Goal: Task Accomplishment & Management: Manage account settings

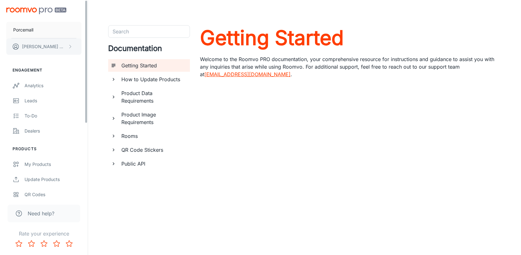
click at [68, 47] on icon "scrollable content" at bounding box center [70, 46] width 5 height 5
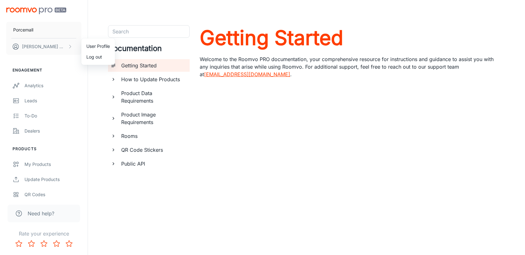
click at [34, 26] on div at bounding box center [262, 127] width 525 height 255
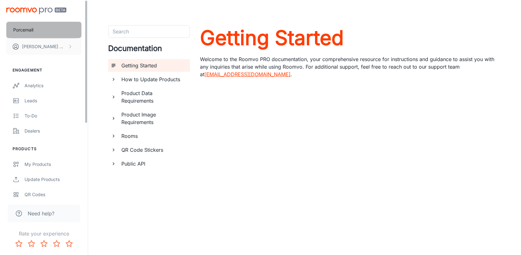
click at [27, 30] on p "Porcemall" at bounding box center [23, 29] width 20 height 7
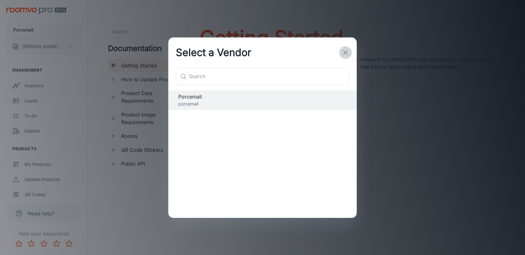
click at [346, 55] on icon "button" at bounding box center [346, 53] width 8 height 8
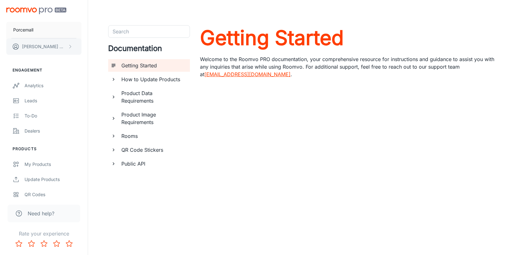
click at [72, 47] on icon "scrollable content" at bounding box center [70, 46] width 5 height 5
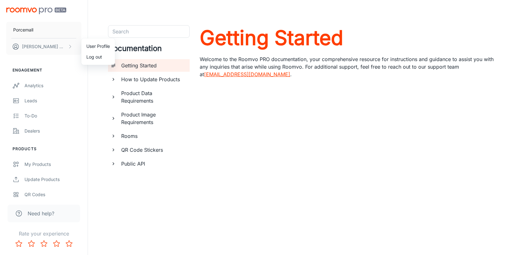
click at [25, 29] on div at bounding box center [262, 127] width 525 height 255
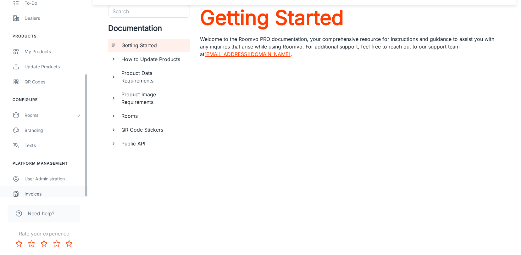
scroll to position [117, 0]
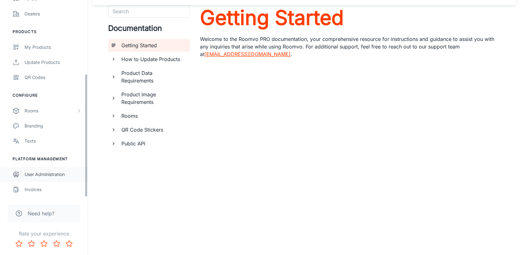
click at [45, 173] on div "User Administration" at bounding box center [53, 174] width 57 height 7
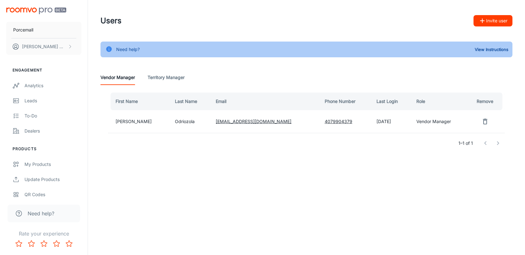
click at [497, 23] on button "Invite user" at bounding box center [493, 20] width 39 height 11
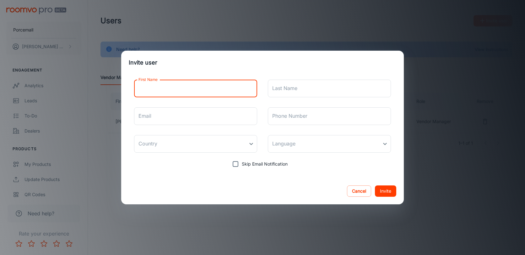
click at [168, 90] on input "First Name" at bounding box center [195, 88] width 123 height 18
type input "X"
type input "Xana"
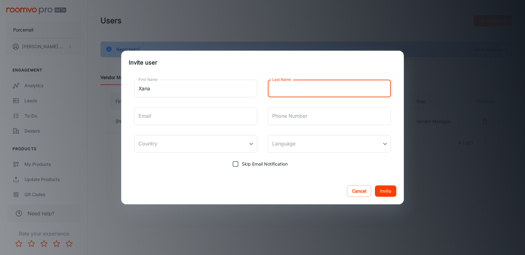
click at [315, 95] on input "Last Name" at bounding box center [329, 88] width 123 height 18
type input "Team"
click at [177, 114] on input "Email" at bounding box center [195, 116] width 123 height 18
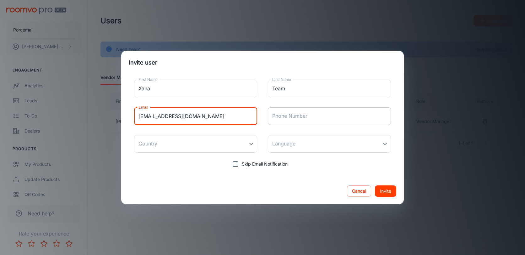
type input "marketingpm@porcemall.com"
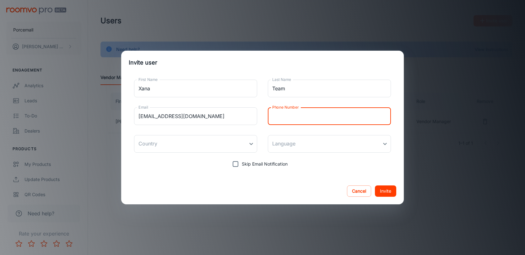
click at [309, 120] on input "Phone Number" at bounding box center [329, 116] width 123 height 18
type input "+34601260278"
click at [162, 144] on body "Porcemall Joanna Odriozola Engagement Analytics Leads To-do Dealers Products My…" at bounding box center [262, 127] width 525 height 255
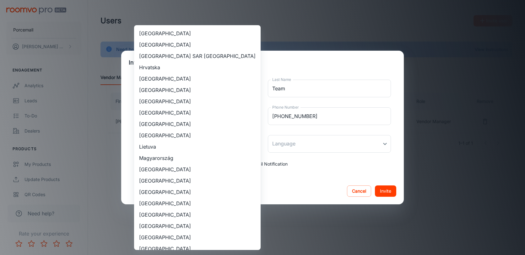
scroll to position [99, 0]
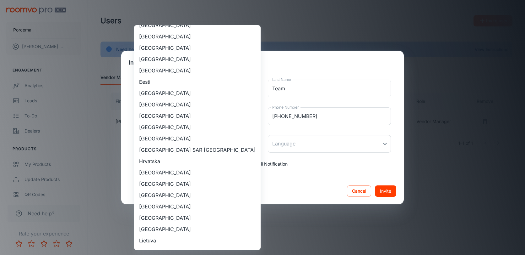
click at [155, 93] on li "Espanya" at bounding box center [197, 92] width 127 height 11
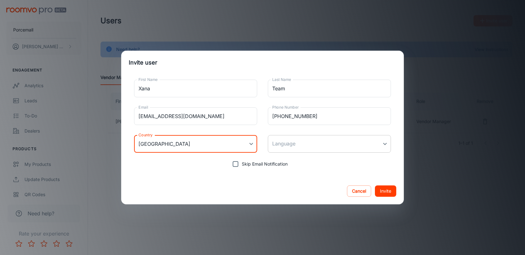
click at [303, 148] on body "Porcemall Joanna Odriozola Engagement Analytics Leads To-do Dealers Products My…" at bounding box center [262, 127] width 525 height 255
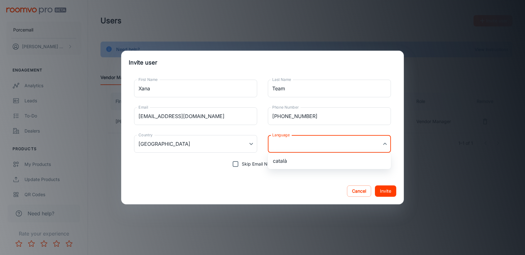
click at [282, 177] on div at bounding box center [262, 127] width 525 height 255
click at [166, 150] on body "Porcemall Joanna Odriozola Engagement Analytics Leads To-do Dealers Products My…" at bounding box center [262, 127] width 525 height 255
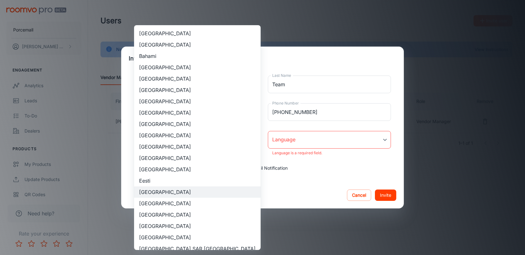
click at [154, 203] on li "España" at bounding box center [197, 202] width 127 height 11
type input "España"
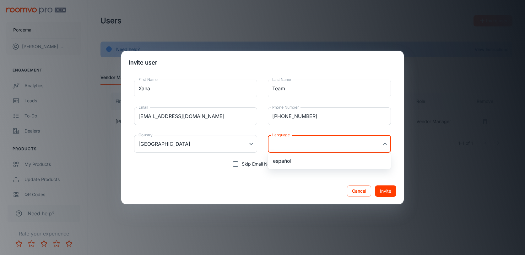
click at [323, 145] on body "Porcemall Joanna Odriozola Engagement Analytics Leads To-do Dealers Products My…" at bounding box center [262, 127] width 525 height 255
click at [297, 163] on li "español" at bounding box center [329, 160] width 123 height 11
type input "es-es"
click at [255, 180] on div "Cancel Invite" at bounding box center [262, 191] width 283 height 26
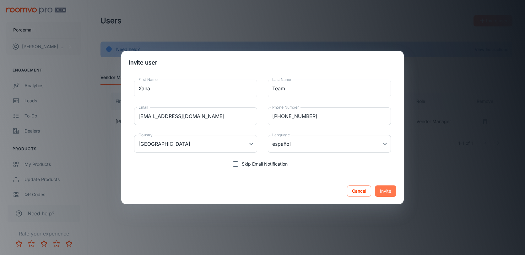
click at [384, 190] on button "Invite" at bounding box center [385, 190] width 21 height 11
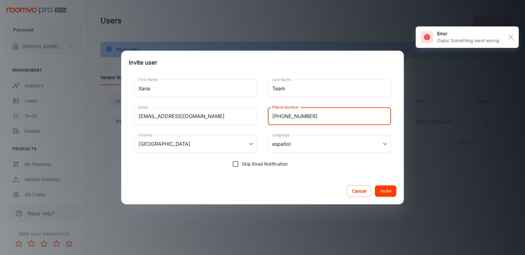
drag, startPoint x: 281, startPoint y: 115, endPoint x: 269, endPoint y: 118, distance: 12.6
click at [269, 118] on input "+34601260278" at bounding box center [329, 116] width 123 height 18
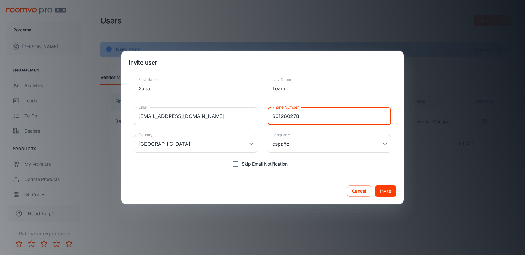
type input "601260278"
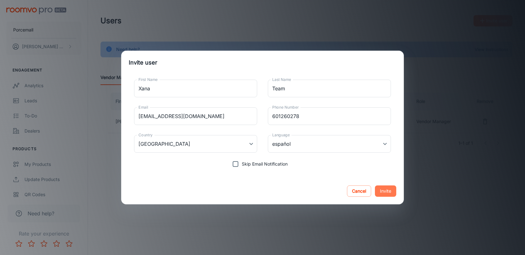
click at [388, 190] on button "Invite" at bounding box center [385, 190] width 21 height 11
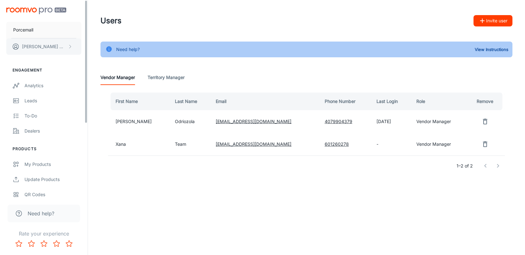
click at [57, 48] on p "Joanna Odriozola" at bounding box center [44, 46] width 44 height 7
click at [94, 60] on li "Log out" at bounding box center [98, 57] width 34 height 11
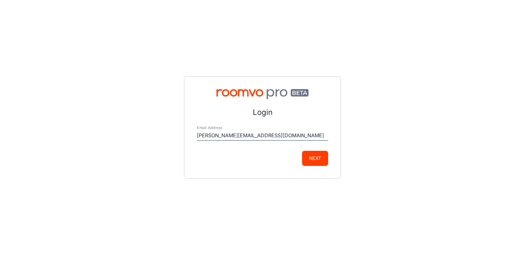
type input "david@xanasystem.com"
click at [306, 155] on button "Next" at bounding box center [315, 158] width 26 height 15
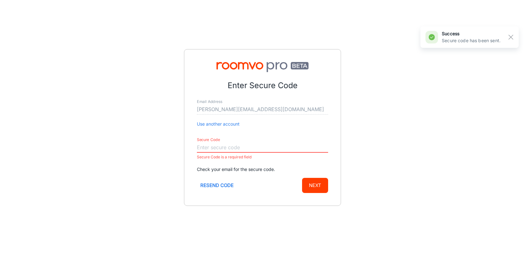
paste input "202354"
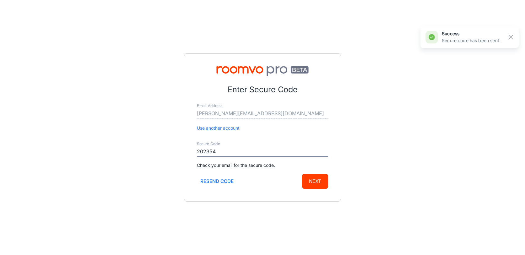
type input "202354"
click at [324, 190] on div "Enter Secure Code Email Address david@xanasystem.com Use another account Secure…" at bounding box center [262, 127] width 157 height 148
click at [316, 183] on button "Next" at bounding box center [315, 180] width 26 height 15
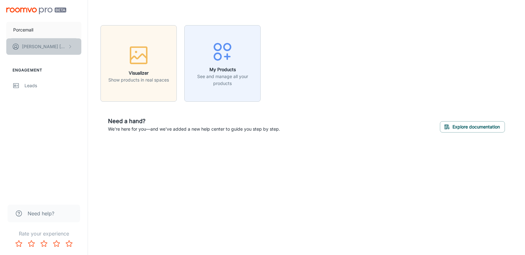
click at [55, 45] on button "David Garcia" at bounding box center [43, 46] width 75 height 16
click at [30, 28] on div at bounding box center [262, 127] width 525 height 255
click at [45, 46] on p "David Garcia" at bounding box center [44, 46] width 44 height 7
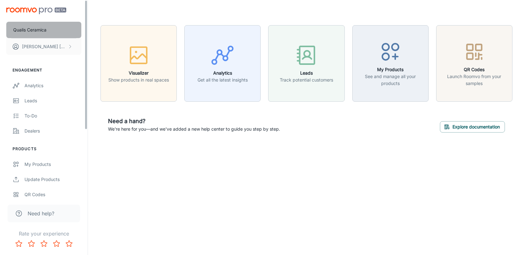
click at [45, 29] on p "Qualis Ceramica" at bounding box center [29, 29] width 33 height 7
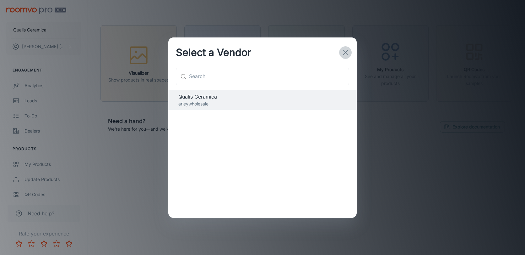
click at [342, 51] on icon "button" at bounding box center [346, 53] width 8 height 8
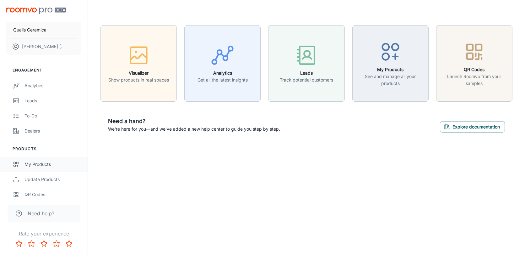
click at [45, 163] on div "My Products" at bounding box center [53, 164] width 57 height 7
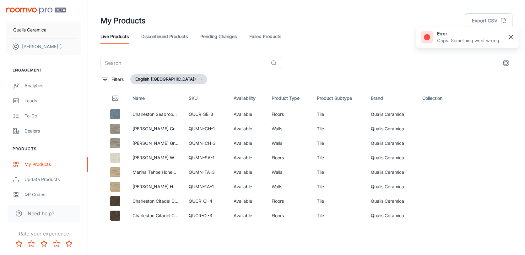
click at [511, 37] on icon "button" at bounding box center [511, 37] width 8 height 8
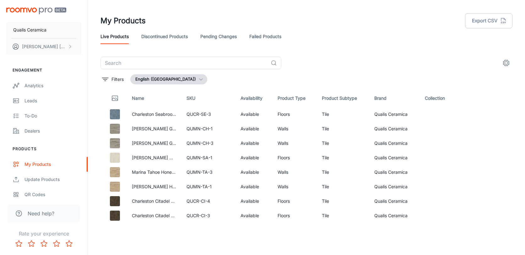
click at [508, 62] on icon "settings" at bounding box center [507, 63] width 8 height 8
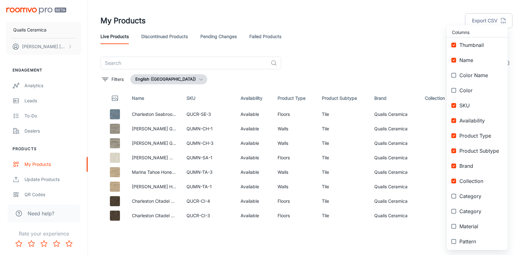
click at [468, 197] on span "Category" at bounding box center [481, 196] width 43 height 8
checkbox input "true"
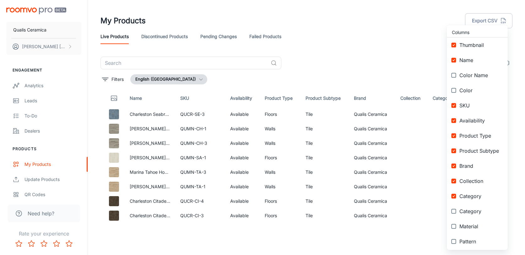
drag, startPoint x: 467, startPoint y: 209, endPoint x: 467, endPoint y: 205, distance: 4.8
click at [467, 210] on span "Category" at bounding box center [481, 211] width 43 height 8
checkbox input "true"
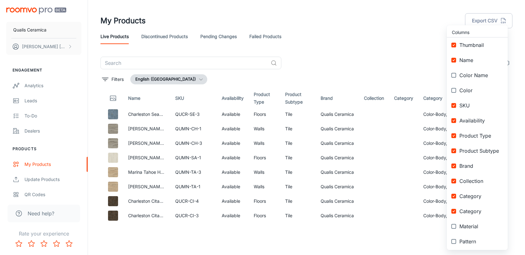
drag, startPoint x: 465, startPoint y: 198, endPoint x: 453, endPoint y: 198, distance: 12.6
click at [466, 198] on span "Category" at bounding box center [481, 196] width 43 height 8
checkbox input "false"
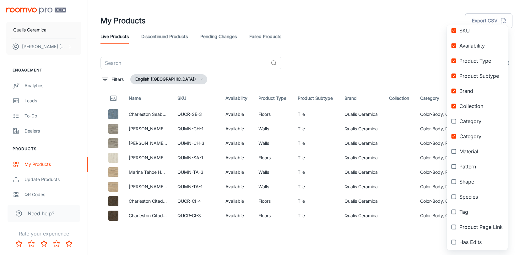
scroll to position [29, 0]
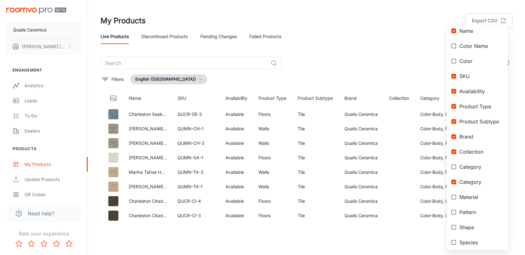
click at [455, 47] on input "checkbox" at bounding box center [453, 45] width 11 height 11
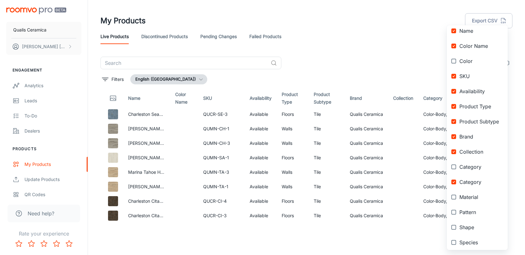
click at [454, 48] on input "checkbox" at bounding box center [453, 45] width 11 height 11
checkbox input "false"
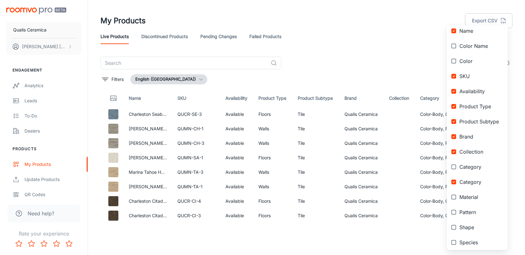
click at [454, 59] on input "checkbox" at bounding box center [453, 60] width 11 height 11
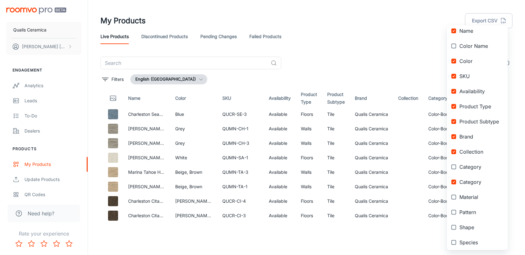
click at [454, 59] on input "checkbox" at bounding box center [453, 60] width 11 height 11
checkbox input "false"
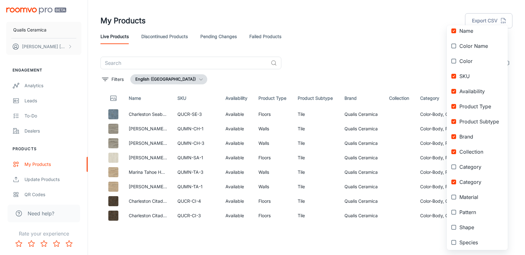
click at [454, 137] on input "checkbox" at bounding box center [453, 136] width 11 height 11
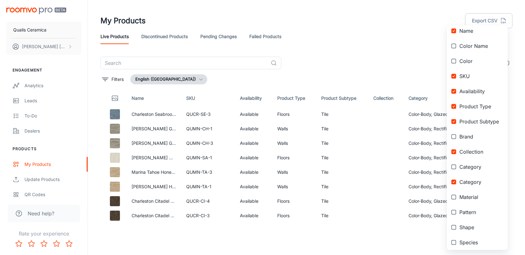
click at [453, 136] on input "checkbox" at bounding box center [453, 136] width 11 height 11
checkbox input "true"
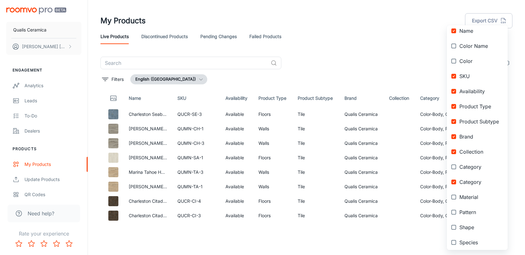
click at [456, 150] on input "checkbox" at bounding box center [453, 151] width 11 height 11
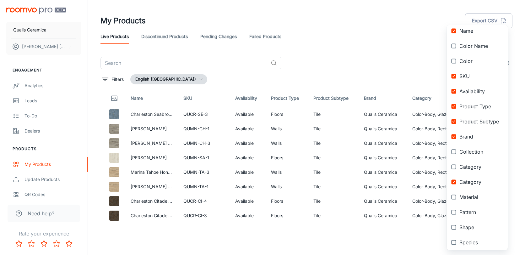
click at [452, 151] on input "checkbox" at bounding box center [453, 151] width 11 height 11
checkbox input "true"
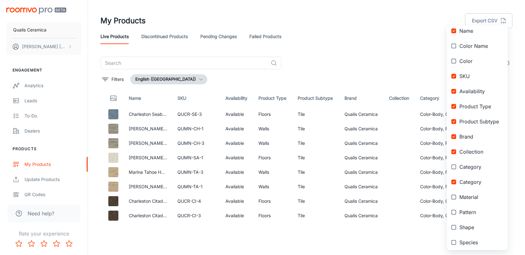
click at [402, 51] on div at bounding box center [262, 127] width 525 height 255
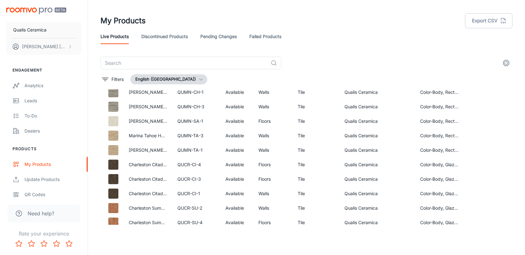
scroll to position [0, 0]
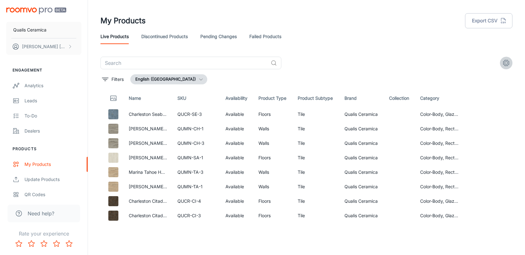
click at [507, 64] on circle "settings" at bounding box center [506, 63] width 3 height 3
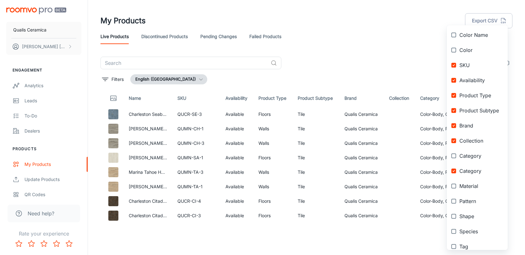
scroll to position [42, 0]
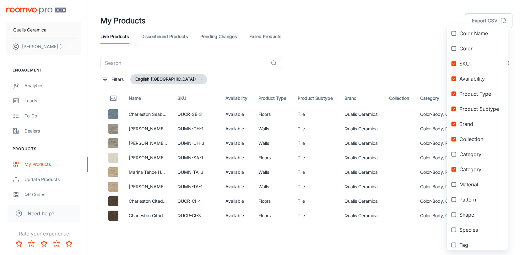
click at [455, 153] on input "checkbox" at bounding box center [453, 153] width 11 height 11
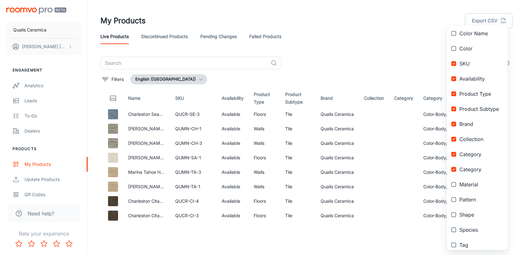
click at [454, 154] on input "checkbox" at bounding box center [453, 153] width 11 height 11
checkbox input "false"
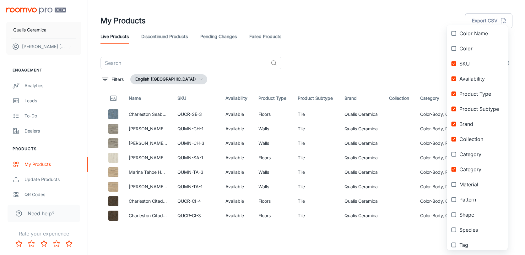
click at [454, 184] on input "checkbox" at bounding box center [453, 183] width 11 height 11
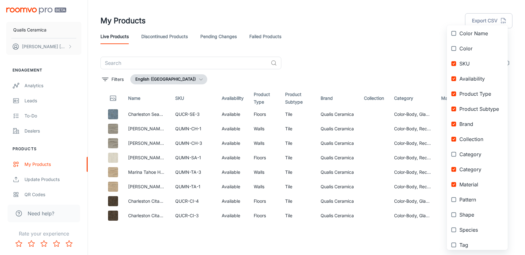
click at [454, 184] on input "checkbox" at bounding box center [453, 183] width 11 height 11
checkbox input "false"
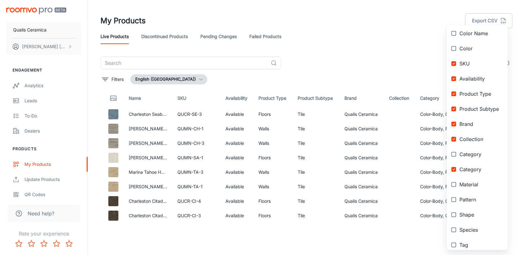
click at [453, 199] on input "checkbox" at bounding box center [453, 199] width 11 height 11
checkbox input "true"
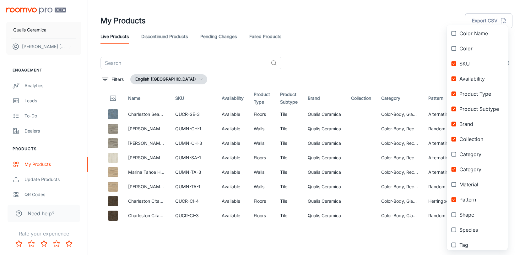
drag, startPoint x: 384, startPoint y: 222, endPoint x: 430, endPoint y: 222, distance: 45.6
click at [430, 222] on div at bounding box center [262, 127] width 525 height 255
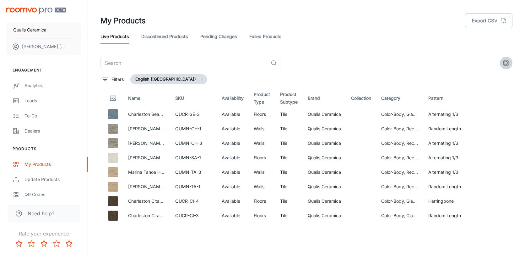
click at [506, 60] on icon "settings" at bounding box center [507, 63] width 8 height 8
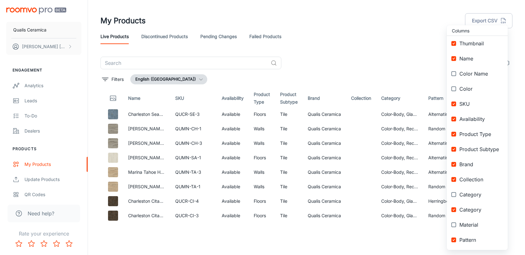
scroll to position [0, 0]
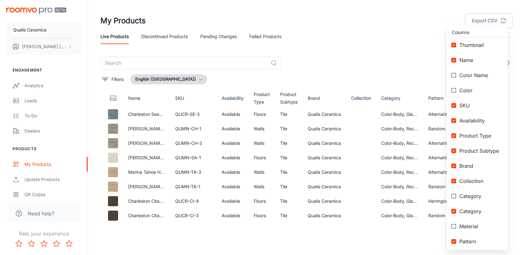
click at [456, 75] on input "checkbox" at bounding box center [453, 74] width 11 height 11
checkbox input "true"
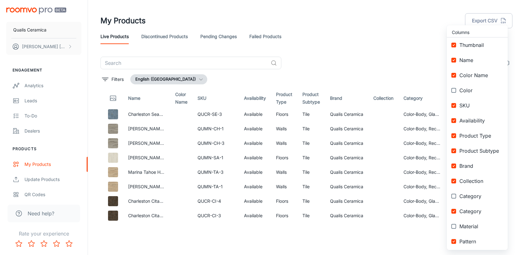
click at [455, 89] on input "checkbox" at bounding box center [453, 90] width 11 height 11
checkbox input "true"
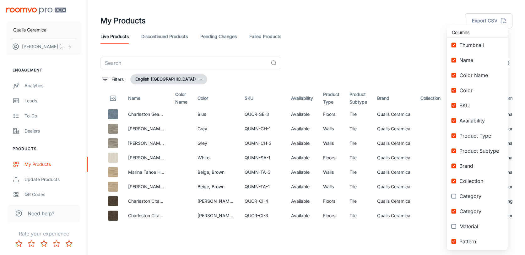
click at [454, 195] on input "checkbox" at bounding box center [453, 195] width 11 height 11
checkbox input "true"
click at [455, 224] on input "checkbox" at bounding box center [453, 225] width 11 height 11
checkbox input "true"
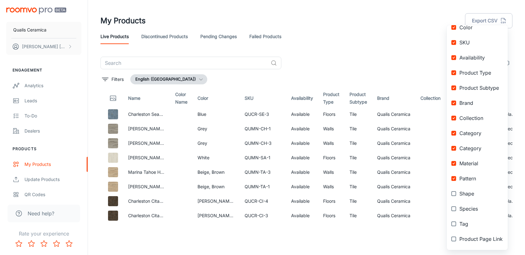
click at [453, 194] on input "checkbox" at bounding box center [453, 193] width 11 height 11
checkbox input "true"
click at [454, 208] on input "checkbox" at bounding box center [453, 208] width 11 height 11
checkbox input "true"
click at [454, 223] on input "checkbox" at bounding box center [453, 223] width 11 height 11
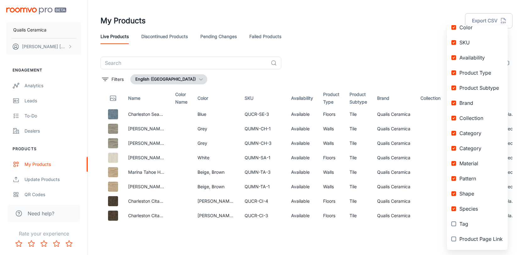
checkbox input "true"
click at [454, 239] on input "checkbox" at bounding box center [453, 238] width 11 height 11
checkbox input "true"
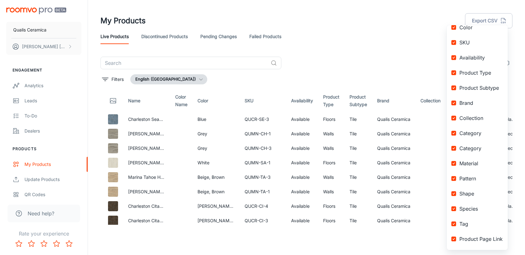
scroll to position [92, 0]
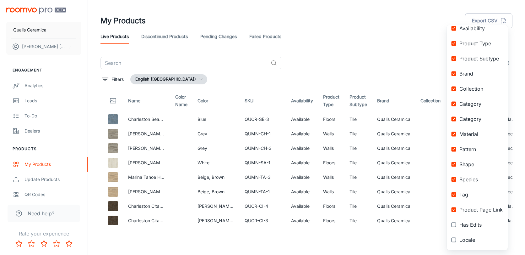
click at [454, 226] on input "checkbox" at bounding box center [453, 224] width 11 height 11
checkbox input "true"
click at [455, 240] on input "checkbox" at bounding box center [453, 239] width 11 height 11
checkbox input "true"
click at [398, 234] on div at bounding box center [262, 127] width 525 height 255
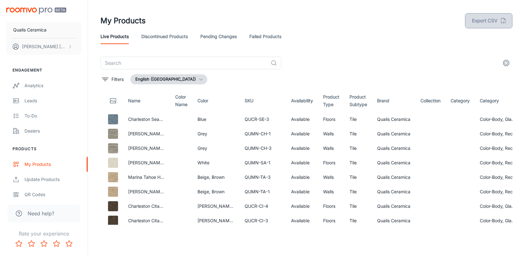
click at [495, 21] on button "Export CSV" at bounding box center [488, 20] width 47 height 15
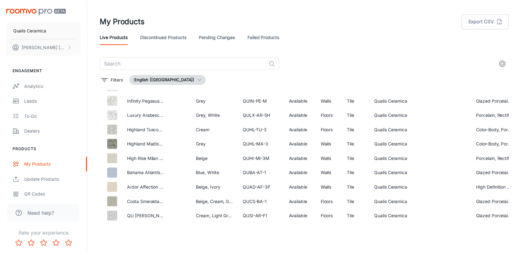
scroll to position [337, 0]
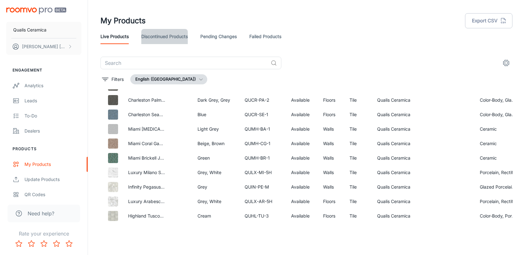
click at [158, 41] on link "Discontinued Products" at bounding box center [164, 36] width 47 height 15
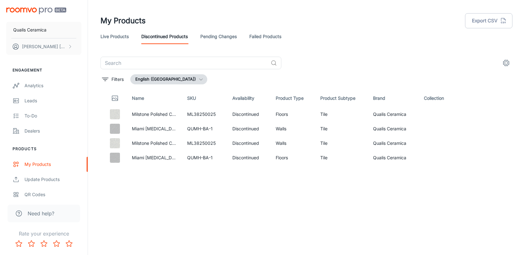
click at [218, 35] on link "Pending Changes" at bounding box center [218, 36] width 36 height 15
